Goal: Navigation & Orientation: Find specific page/section

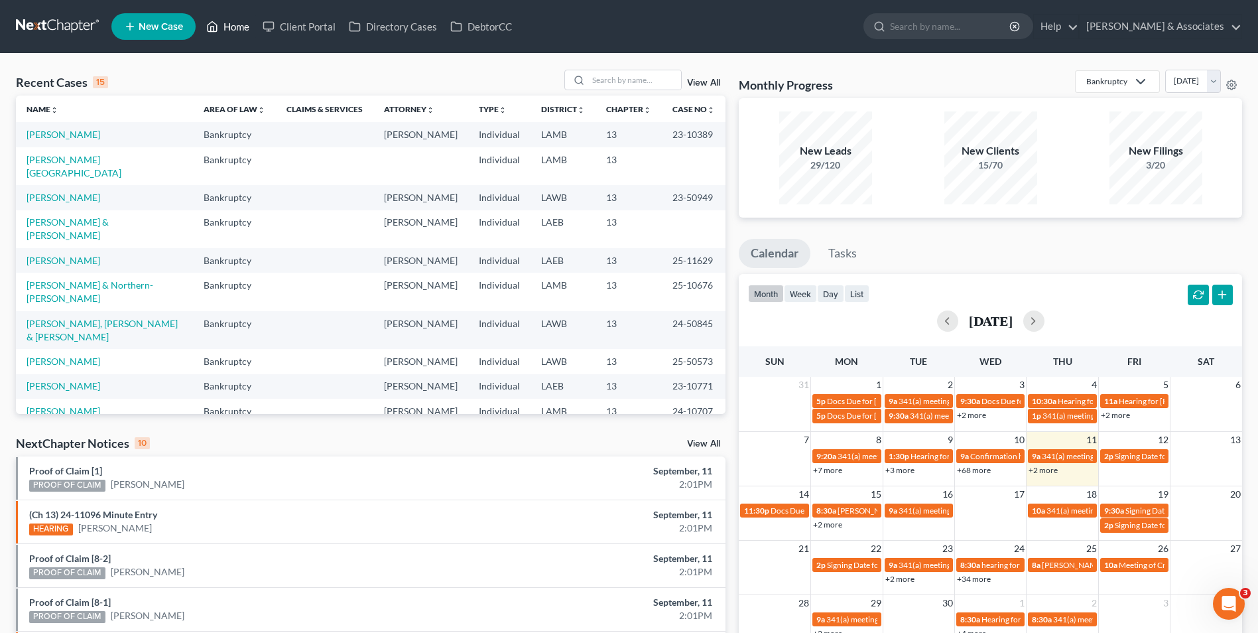
click at [229, 31] on link "Home" at bounding box center [228, 27] width 56 height 24
click at [223, 29] on link "Home" at bounding box center [228, 27] width 56 height 24
click at [639, 88] on input "search" at bounding box center [634, 79] width 93 height 19
type input "[PERSON_NAME]"
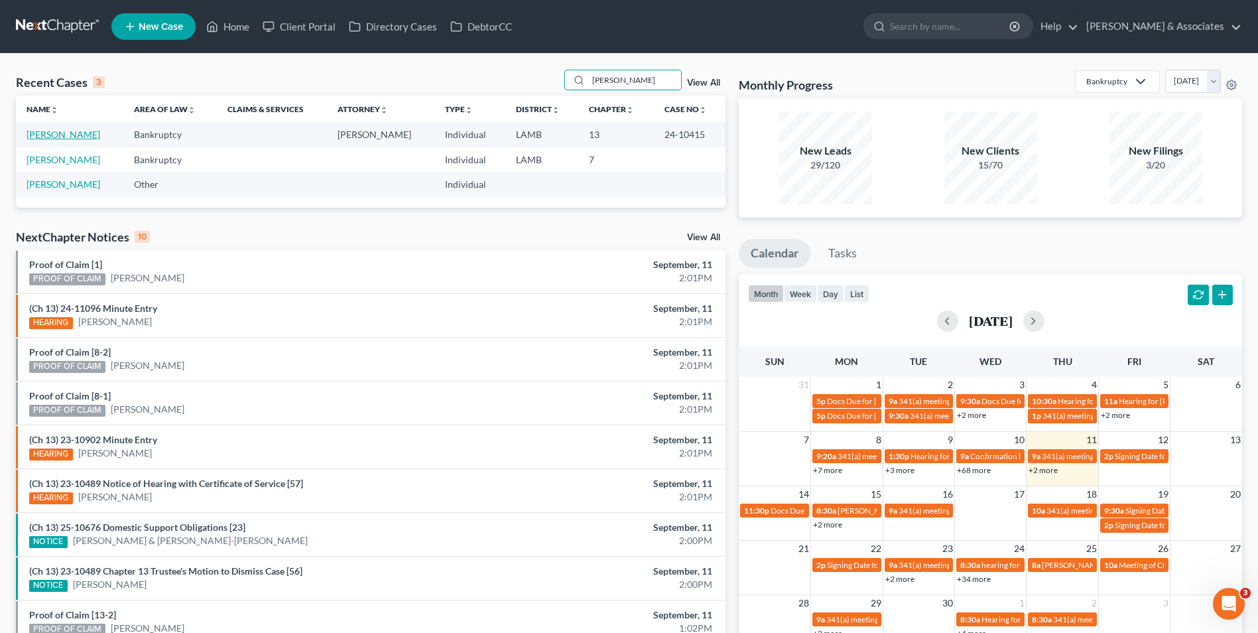
click at [72, 131] on link "[PERSON_NAME]" at bounding box center [64, 134] width 74 height 11
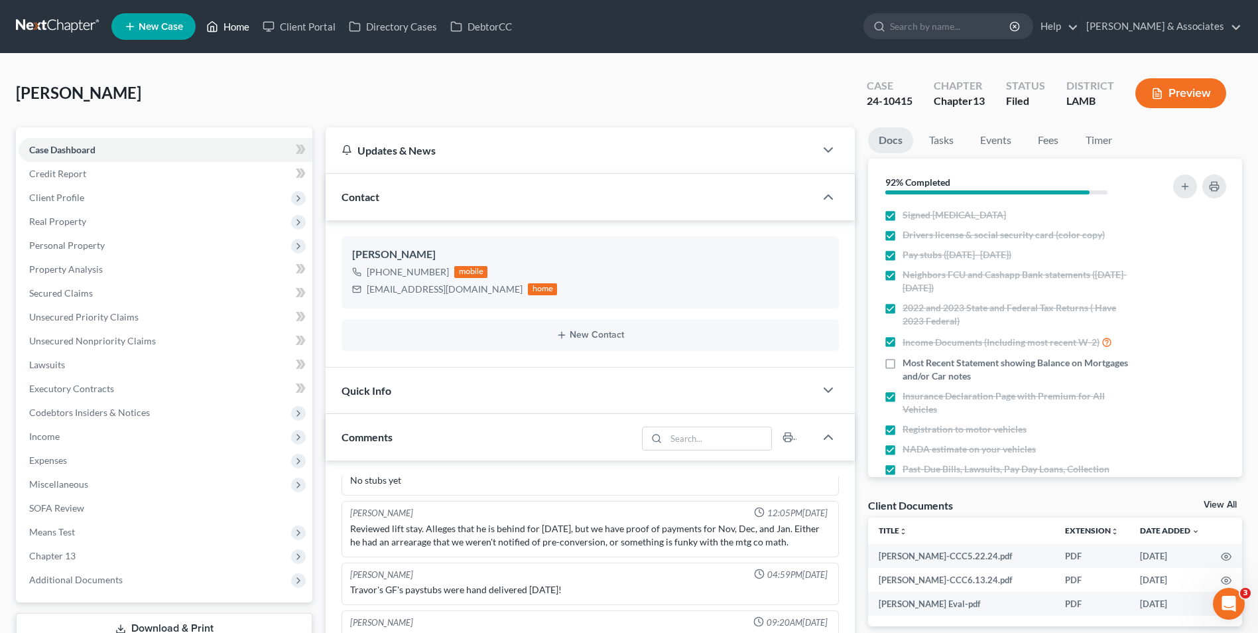
click at [243, 38] on link "Home" at bounding box center [228, 27] width 56 height 24
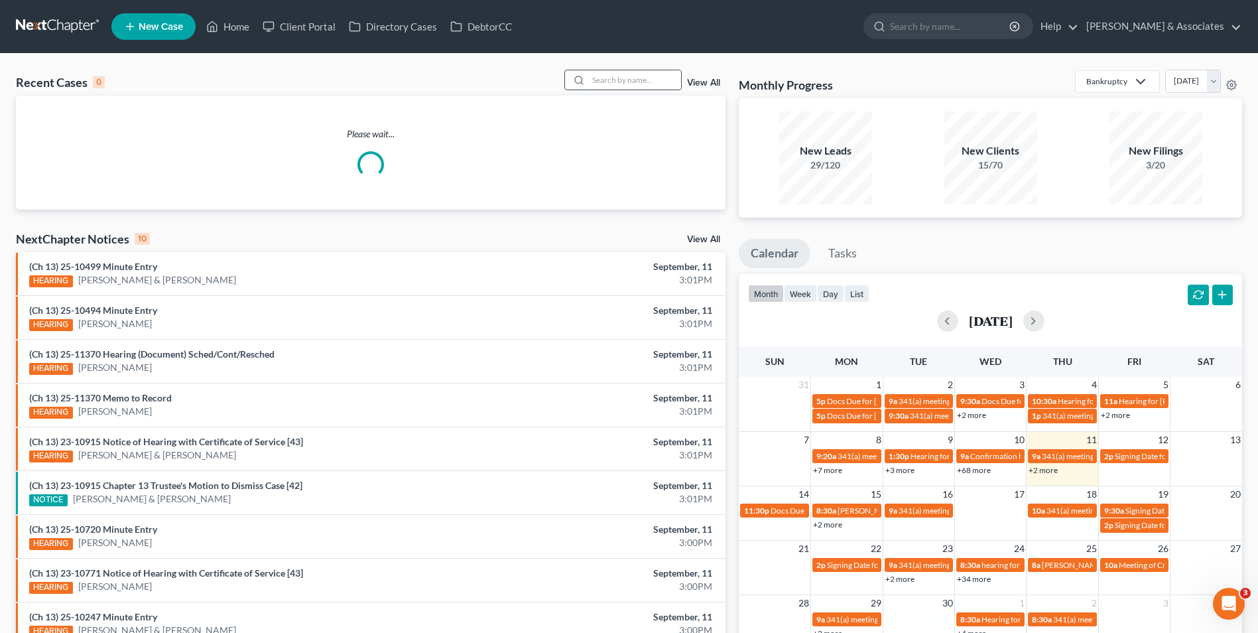
click at [600, 84] on input "search" at bounding box center [634, 79] width 93 height 19
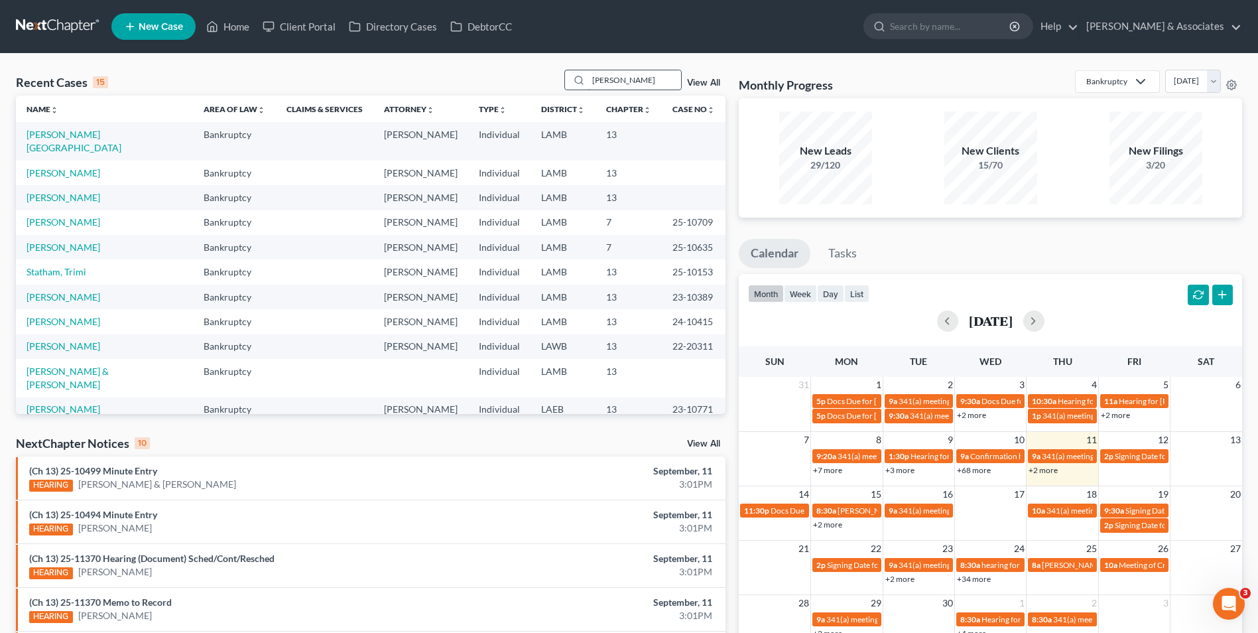
type input "[PERSON_NAME]"
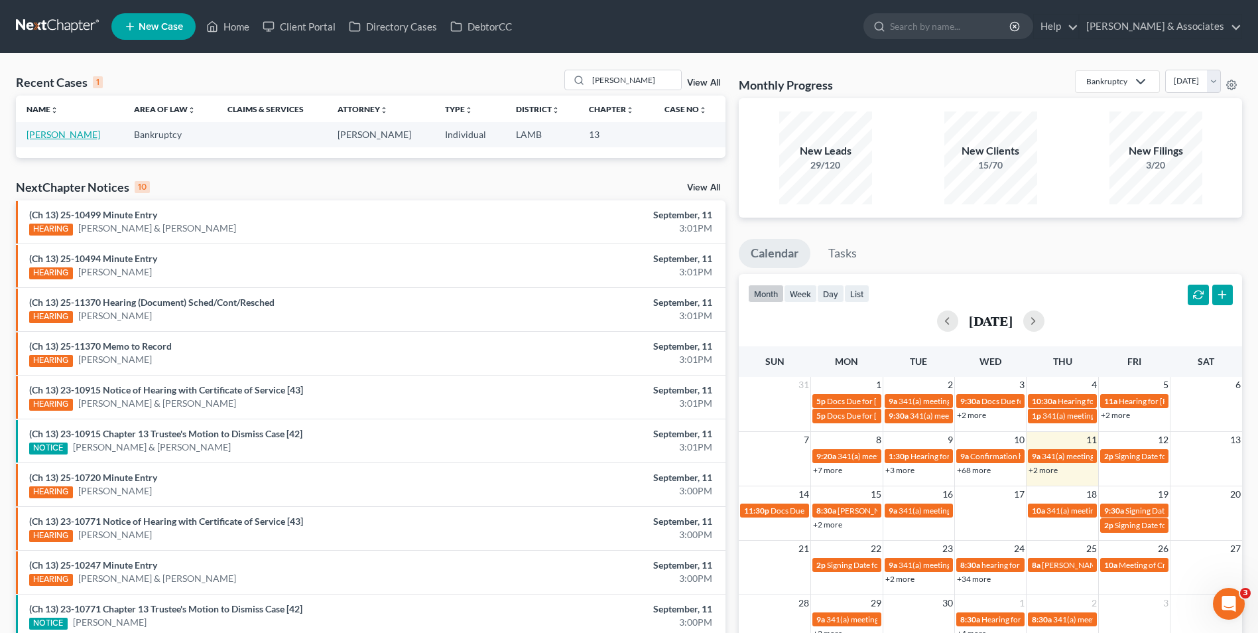
click at [62, 138] on link "[PERSON_NAME]" at bounding box center [64, 134] width 74 height 11
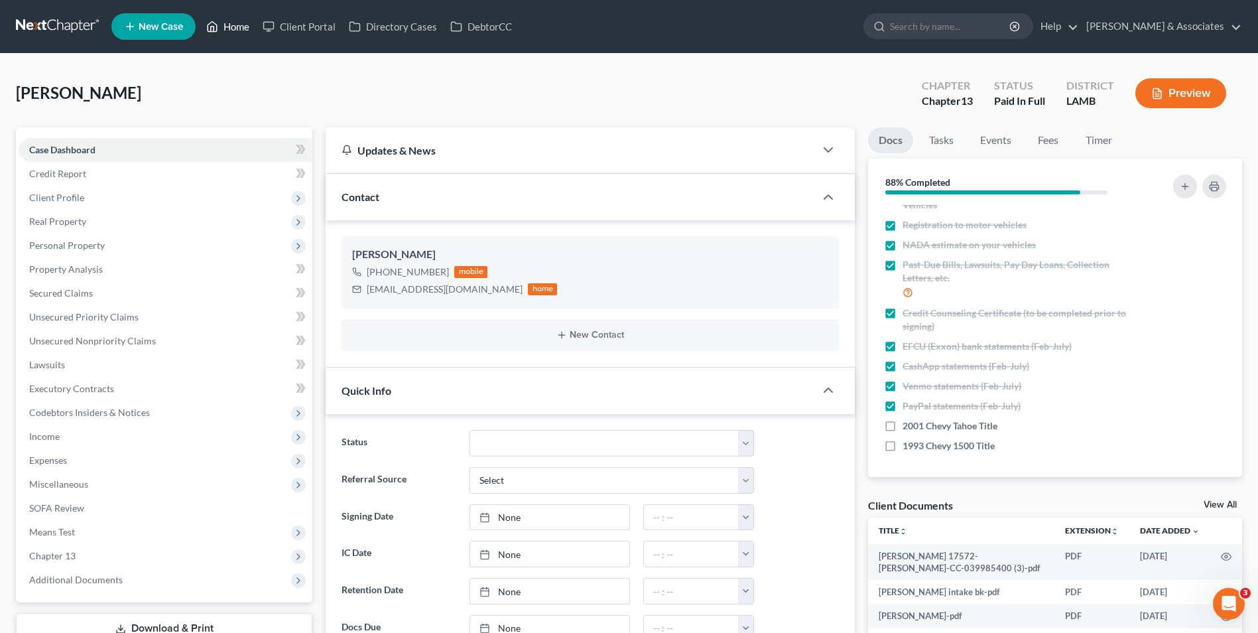
click at [239, 32] on link "Home" at bounding box center [228, 27] width 56 height 24
